Goal: Navigation & Orientation: Find specific page/section

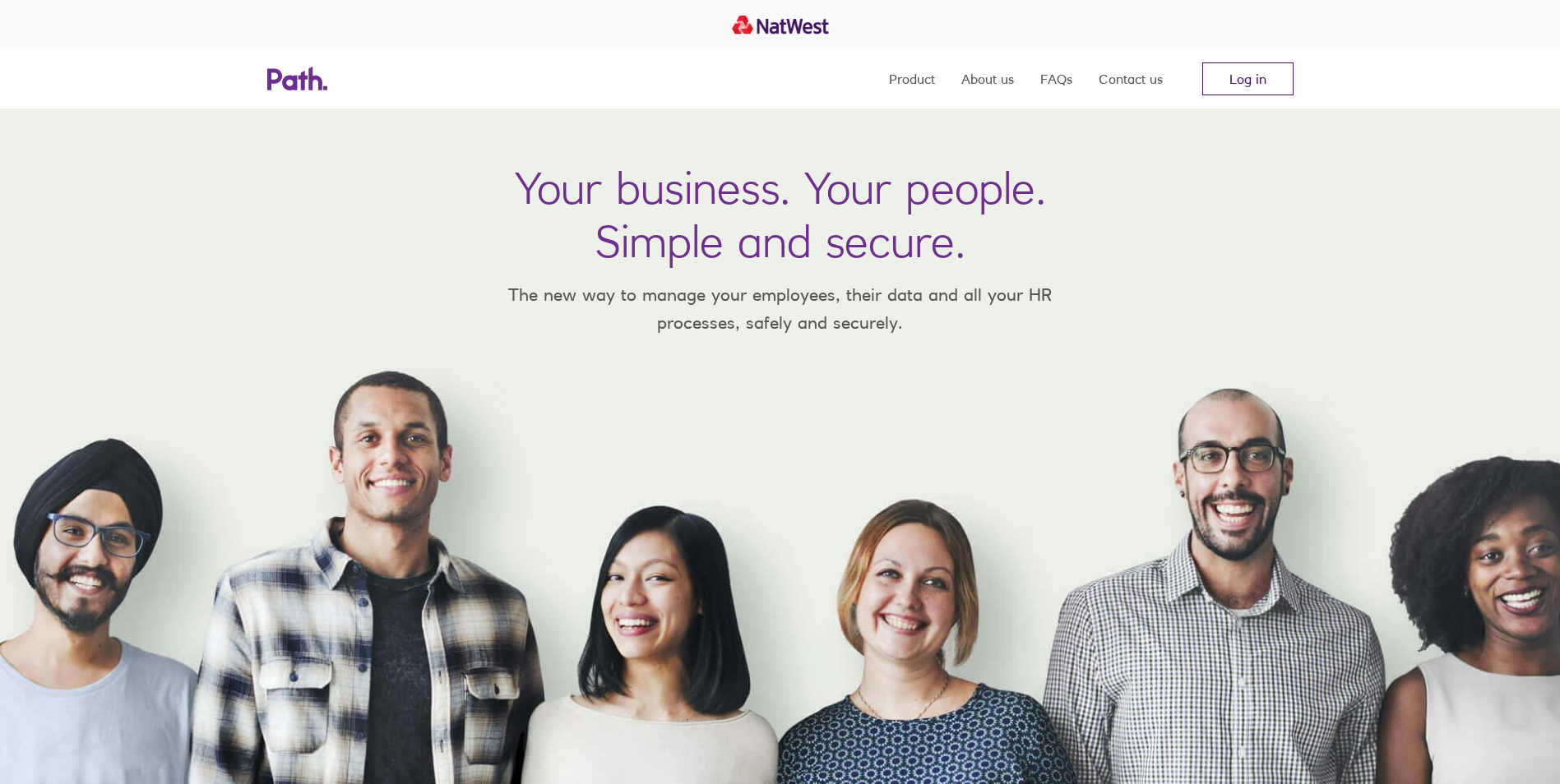
click at [1217, 91] on link "Log in" at bounding box center [1248, 79] width 92 height 33
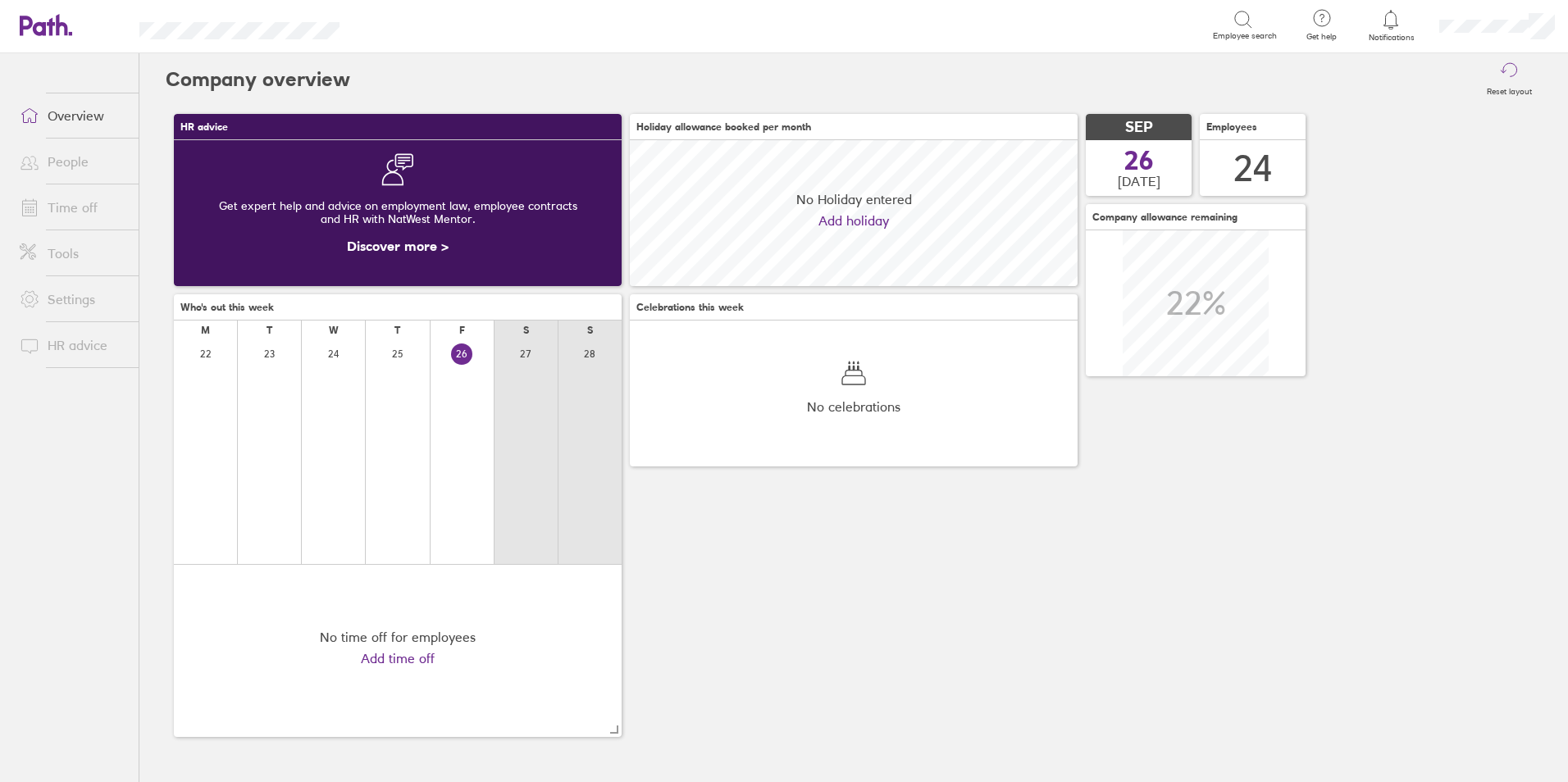
scroll to position [146, 448]
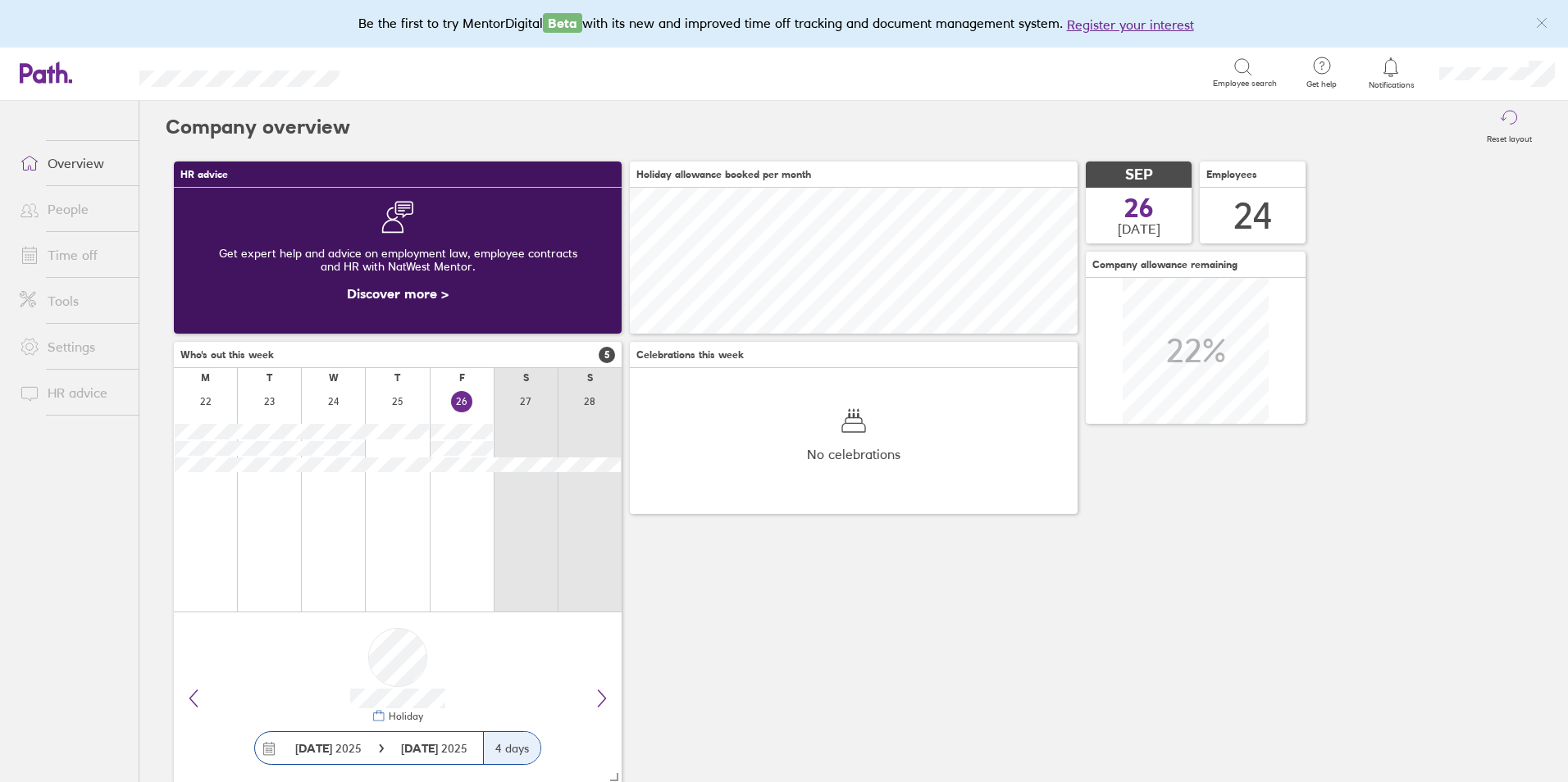
click at [83, 271] on link "Time off" at bounding box center [72, 254] width 132 height 33
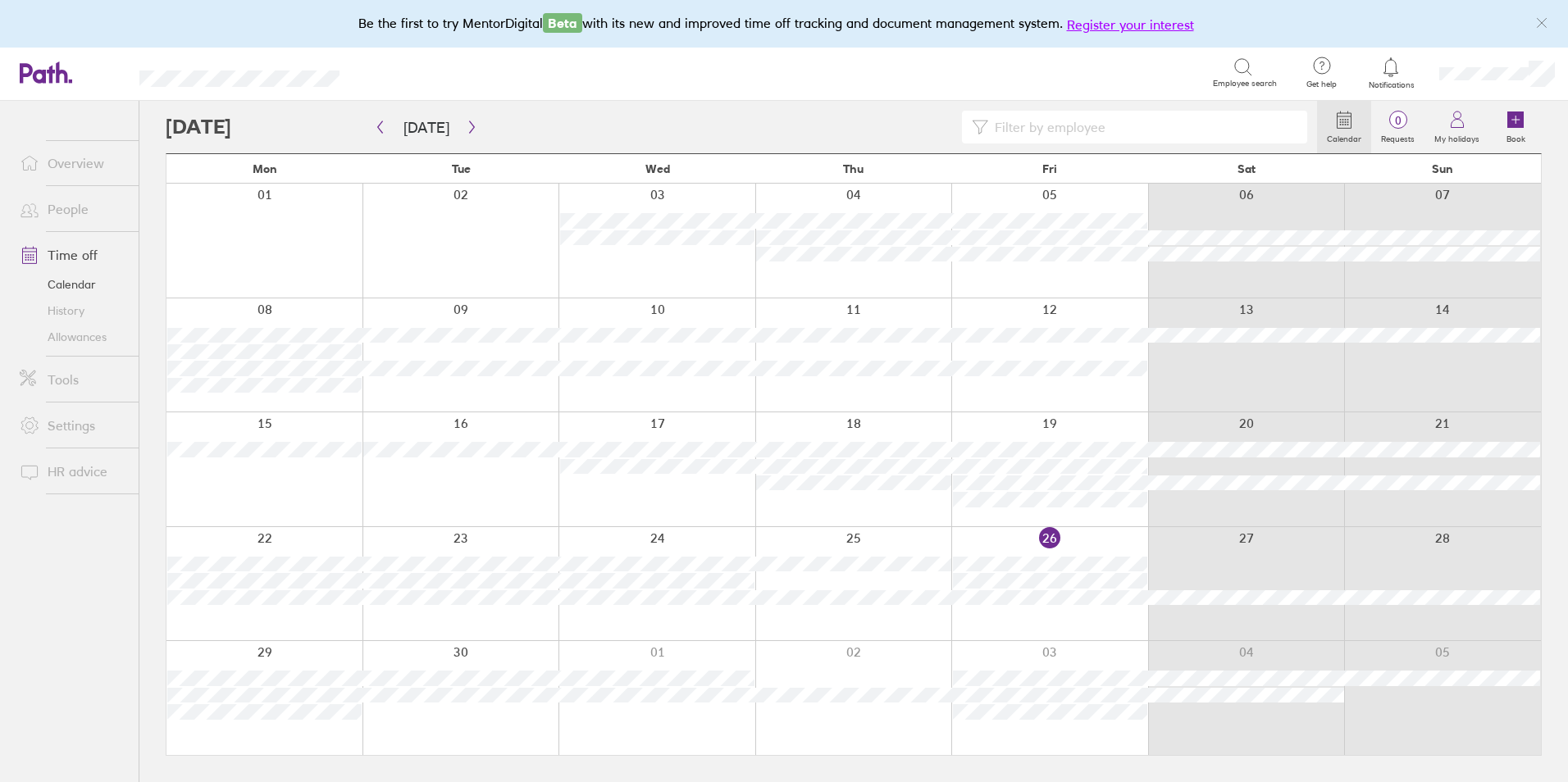
click at [1161, 25] on button "Register your interest" at bounding box center [1131, 24] width 127 height 20
click at [78, 435] on link "Settings" at bounding box center [72, 424] width 132 height 33
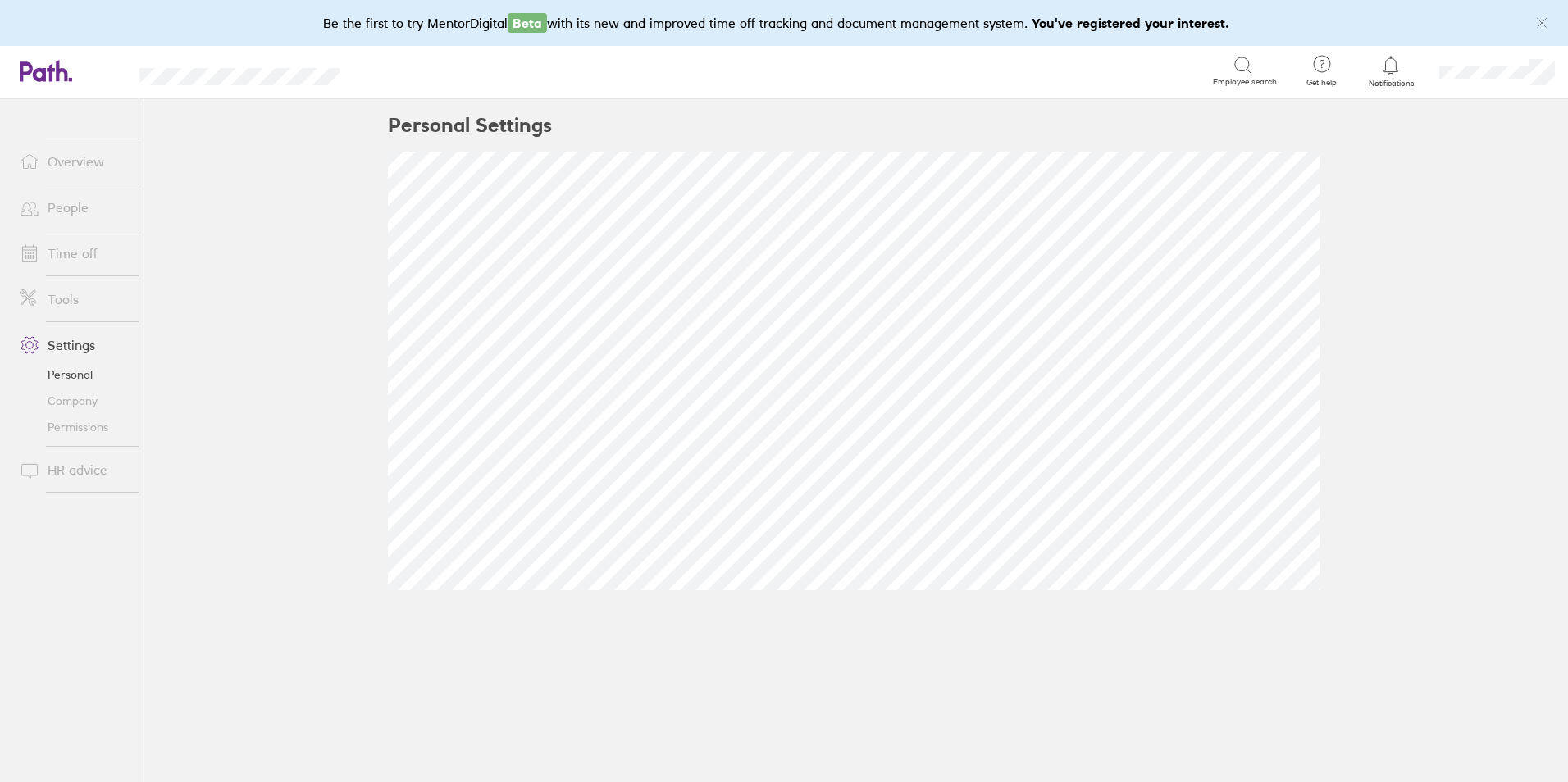
click at [81, 403] on link "Company" at bounding box center [72, 400] width 132 height 26
click at [78, 256] on link "Time off" at bounding box center [72, 254] width 132 height 33
